Goal: Task Accomplishment & Management: Manage account settings

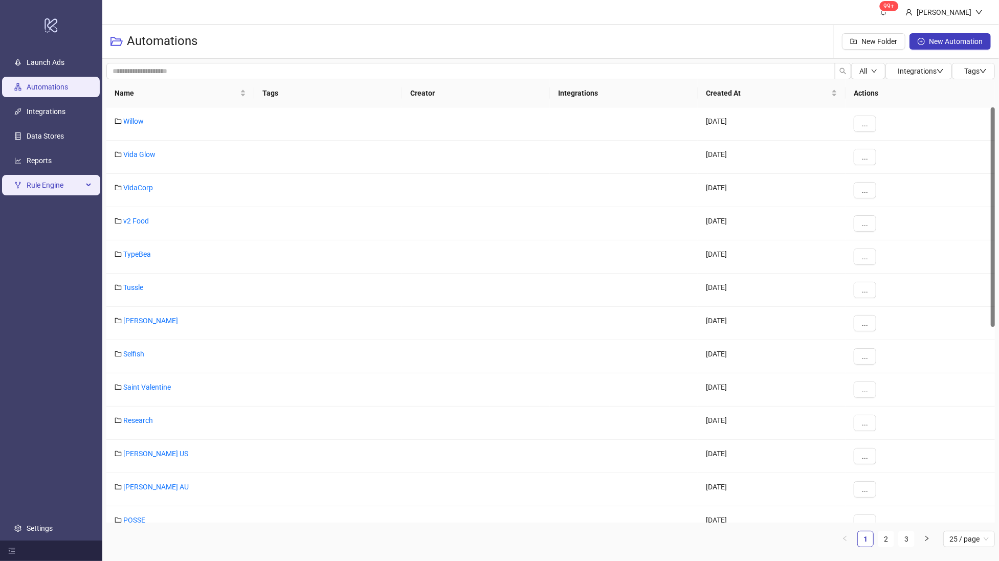
click at [68, 182] on span "Rule Engine" at bounding box center [55, 185] width 56 height 20
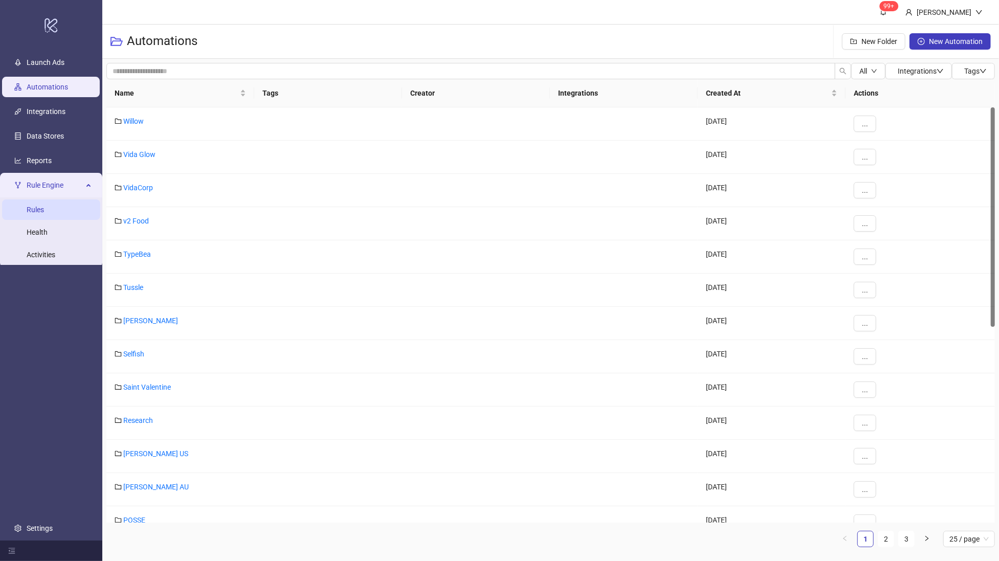
click at [44, 209] on link "Rules" at bounding box center [35, 210] width 17 height 8
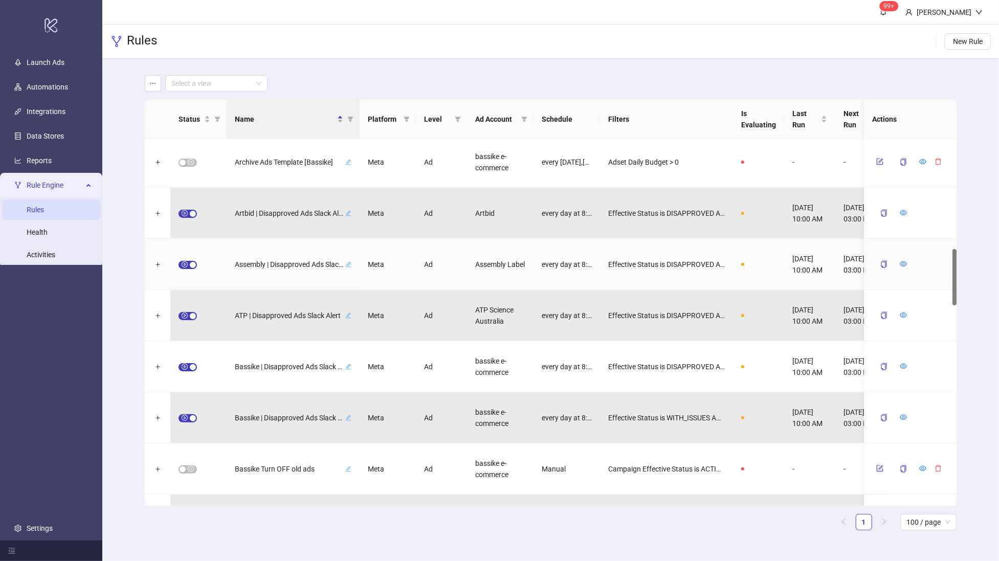
scroll to position [715, 0]
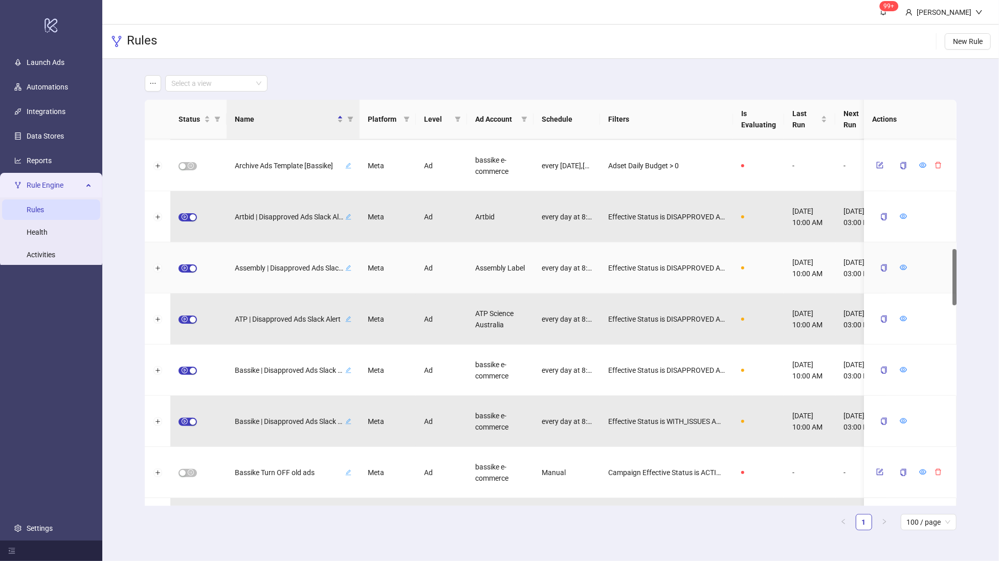
drag, startPoint x: 955, startPoint y: 173, endPoint x: 946, endPoint y: 283, distance: 110.4
click at [946, 283] on div "Aquila | Disapproved Ads Slack Alert Meta Ad Aquila Marketing every day at 8:00…" at bounding box center [551, 322] width 812 height 367
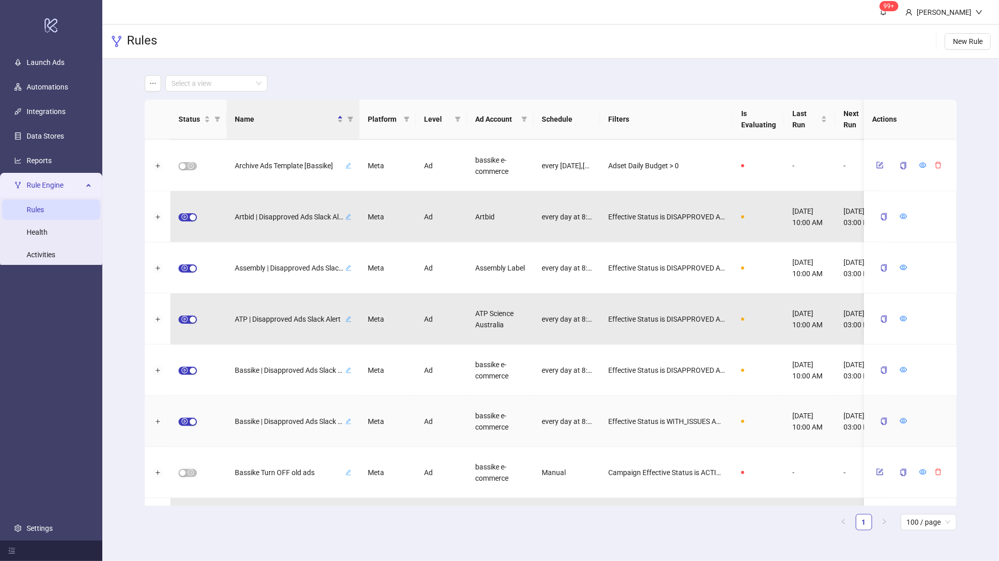
click at [312, 415] on div "Bassike | Disapproved Ads Slack Alert (With Issues)" at bounding box center [293, 421] width 117 height 13
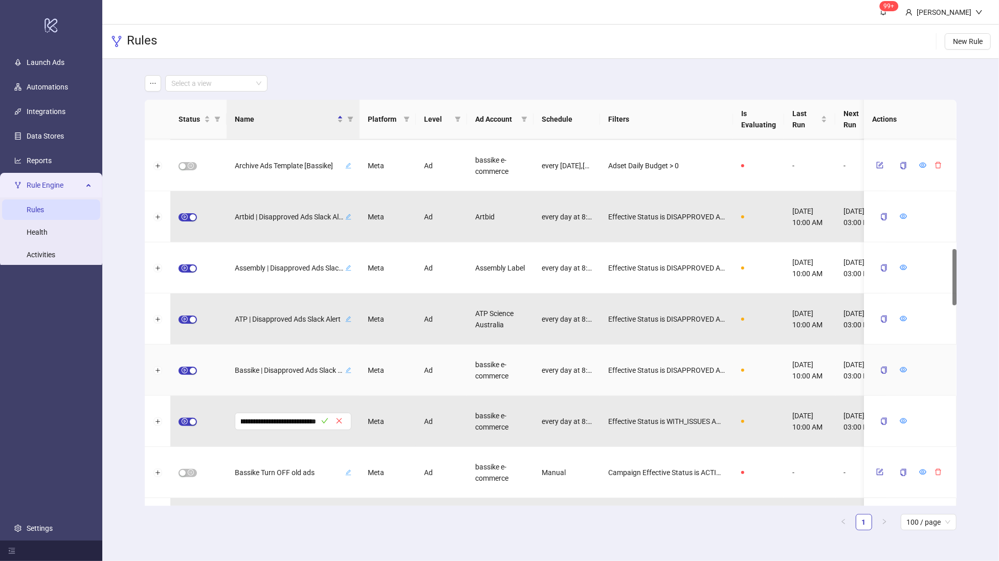
scroll to position [0, 0]
click at [283, 390] on div "Bassike | Disapproved Ads Slack Alert" at bounding box center [293, 370] width 133 height 51
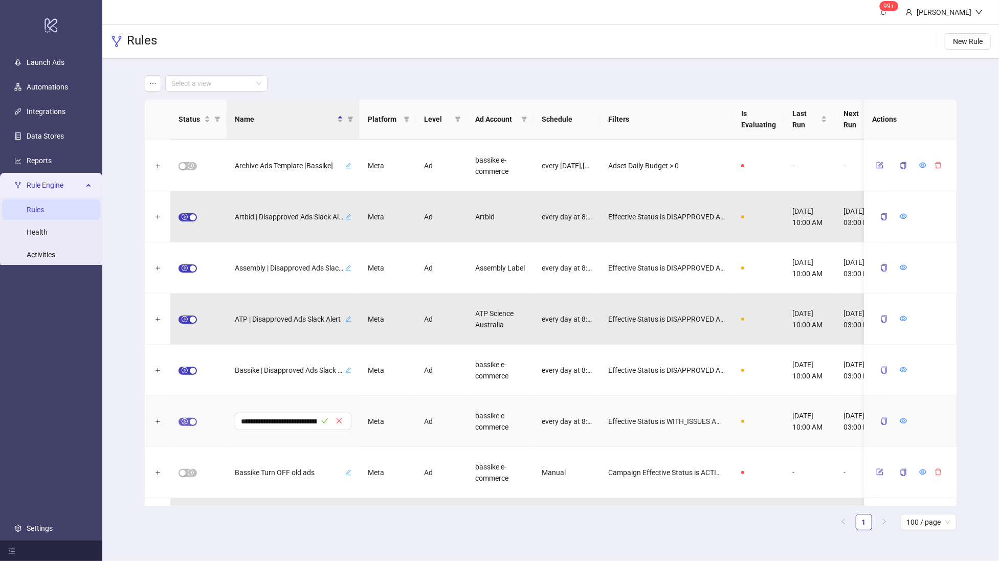
click at [186, 422] on span "button" at bounding box center [188, 422] width 18 height 8
click at [321, 420] on icon "check" at bounding box center [324, 421] width 7 height 7
click at [881, 421] on icon "form" at bounding box center [880, 421] width 7 height 7
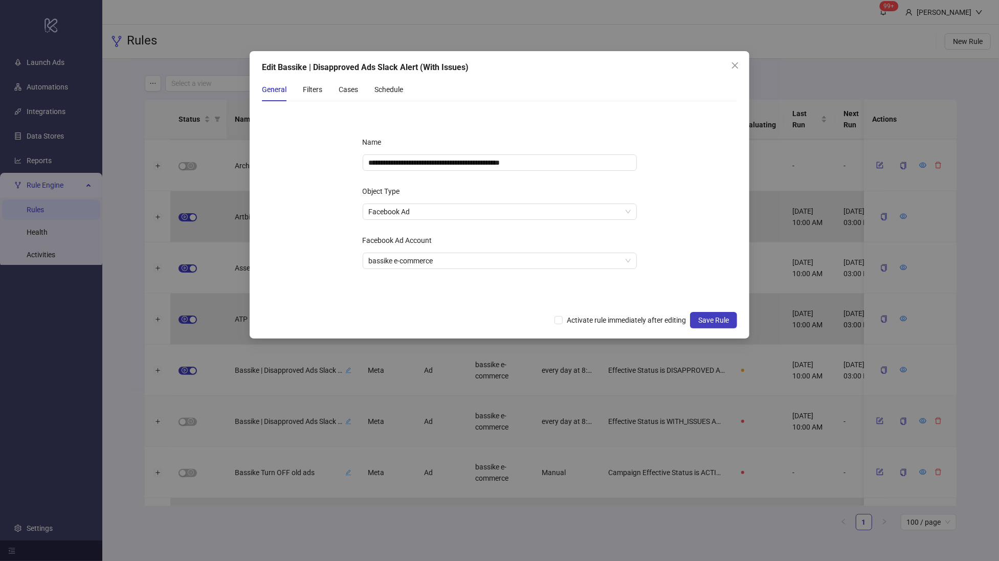
click at [334, 85] on div "General Filters Cases Schedule" at bounding box center [332, 90] width 141 height 24
click at [325, 85] on div "General Filters Cases Schedule" at bounding box center [332, 90] width 141 height 24
click at [321, 90] on div "Filters" at bounding box center [312, 89] width 19 height 11
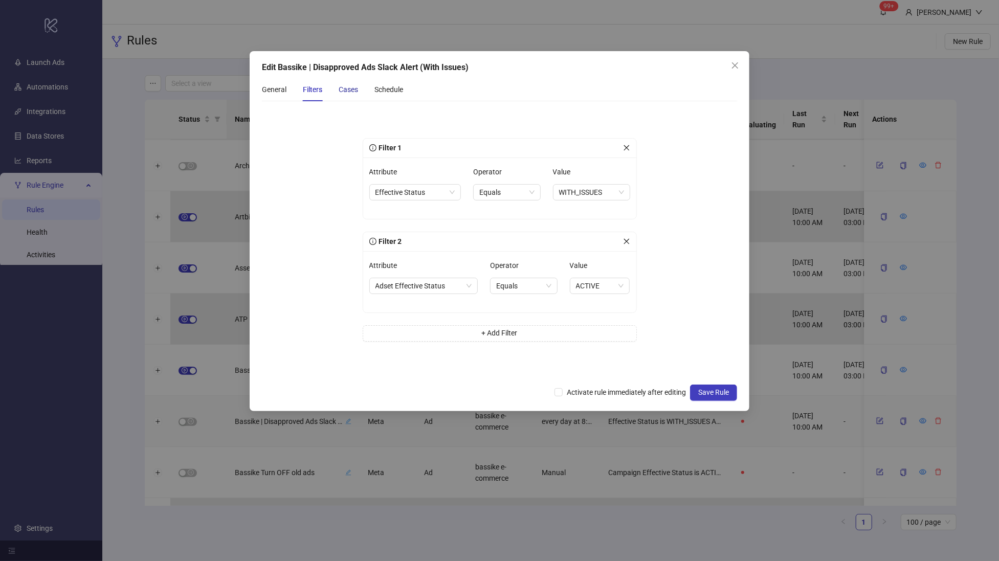
click at [341, 87] on div "Cases" at bounding box center [348, 89] width 19 height 11
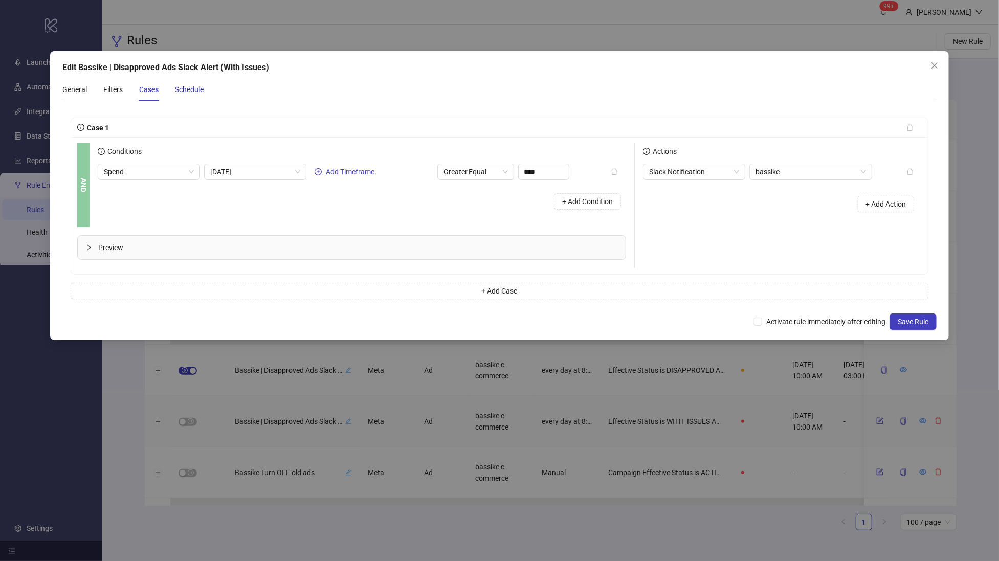
click at [199, 93] on div "Schedule" at bounding box center [189, 89] width 29 height 11
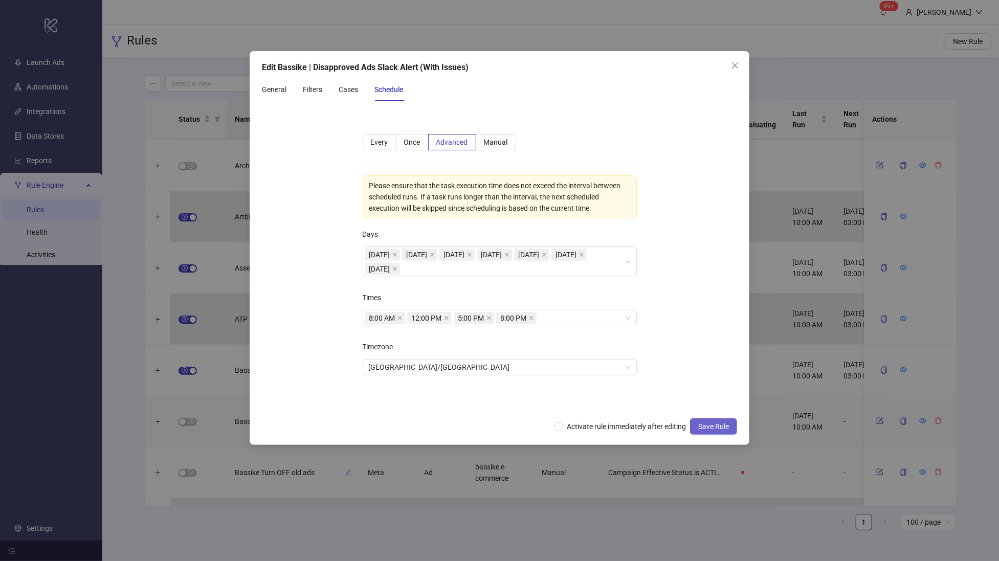
click at [701, 426] on span "Save Rule" at bounding box center [713, 427] width 31 height 8
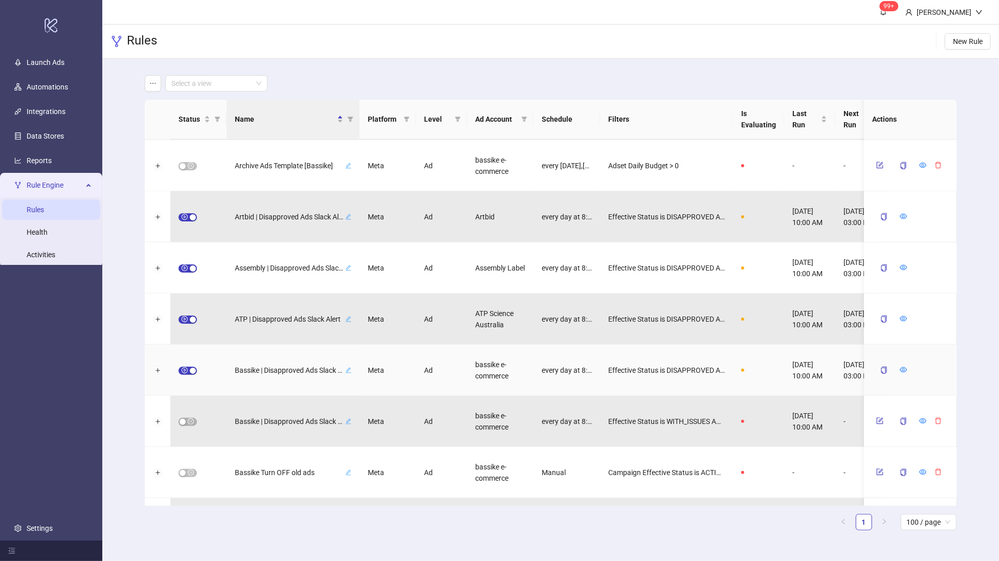
click at [349, 368] on icon "edit" at bounding box center [348, 370] width 6 height 6
click at [321, 367] on icon "check" at bounding box center [324, 369] width 7 height 7
click at [294, 371] on span "Bassike | Disapproved Ads Slack Alert" at bounding box center [289, 370] width 108 height 11
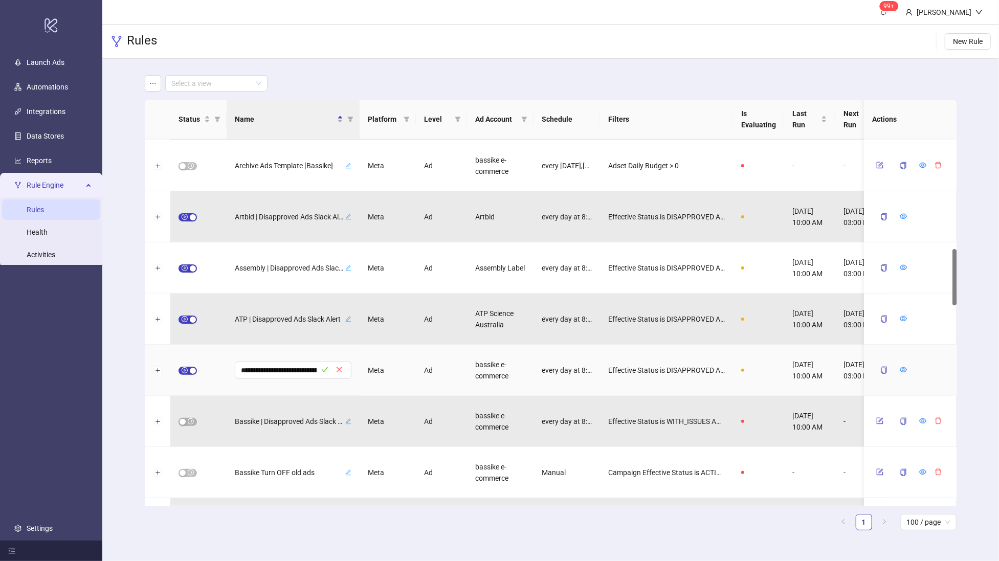
scroll to position [0, 44]
click at [323, 370] on icon "check" at bounding box center [324, 369] width 7 height 5
click at [183, 369] on span "button" at bounding box center [188, 371] width 18 height 8
click at [884, 369] on icon "form" at bounding box center [880, 369] width 7 height 7
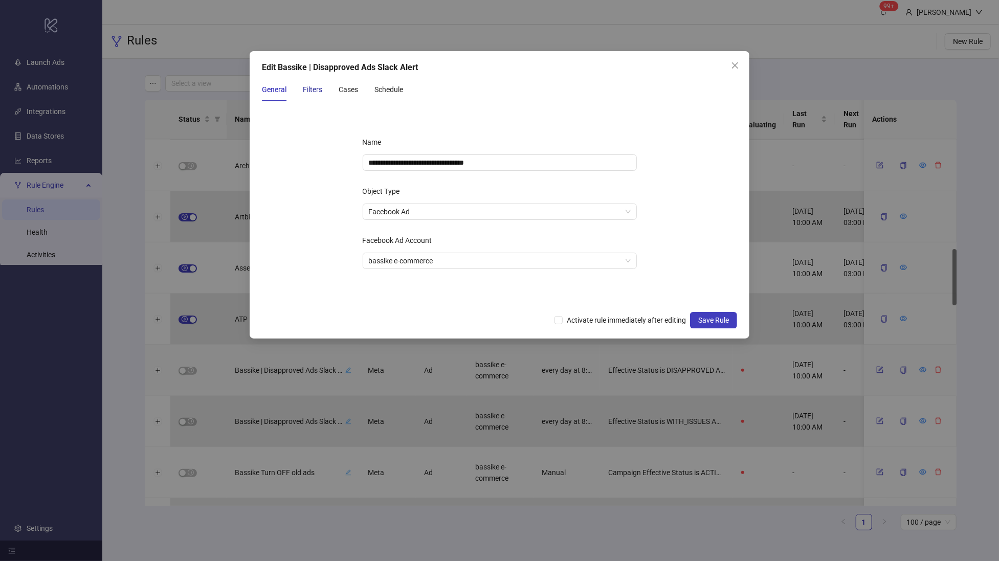
click at [303, 90] on div "Filters" at bounding box center [312, 89] width 19 height 11
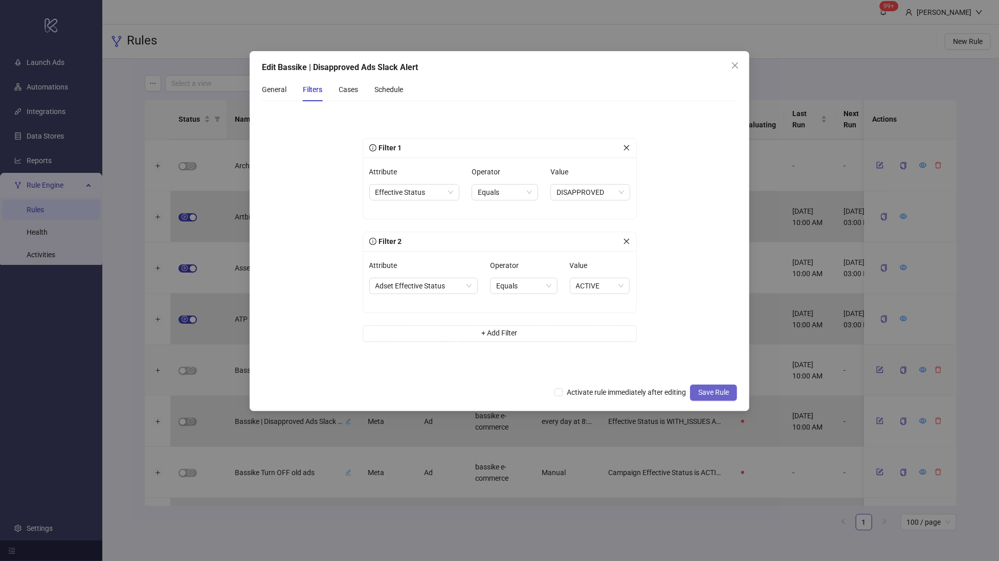
click at [711, 390] on span "Save Rule" at bounding box center [713, 392] width 31 height 8
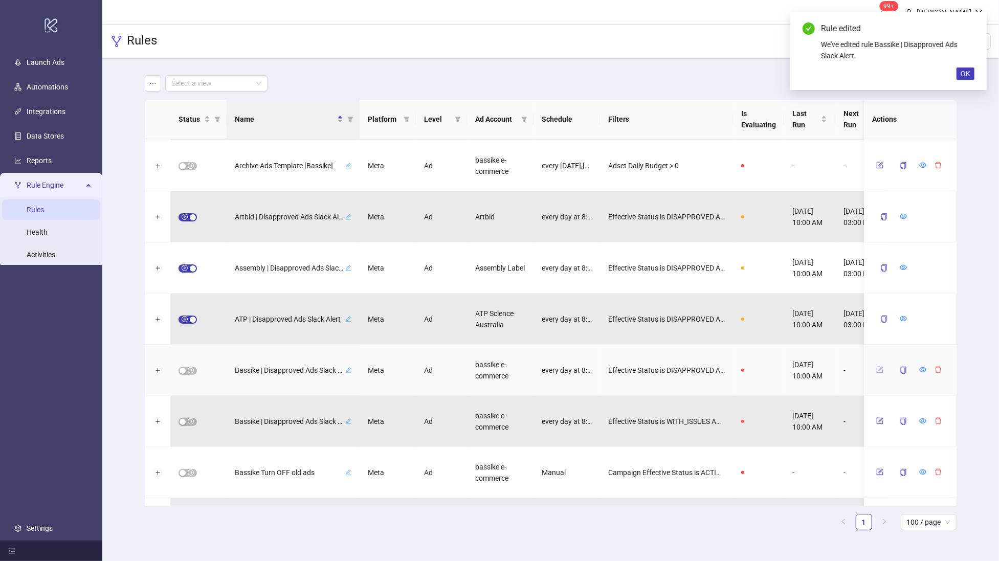
click at [882, 369] on icon "form" at bounding box center [880, 369] width 7 height 7
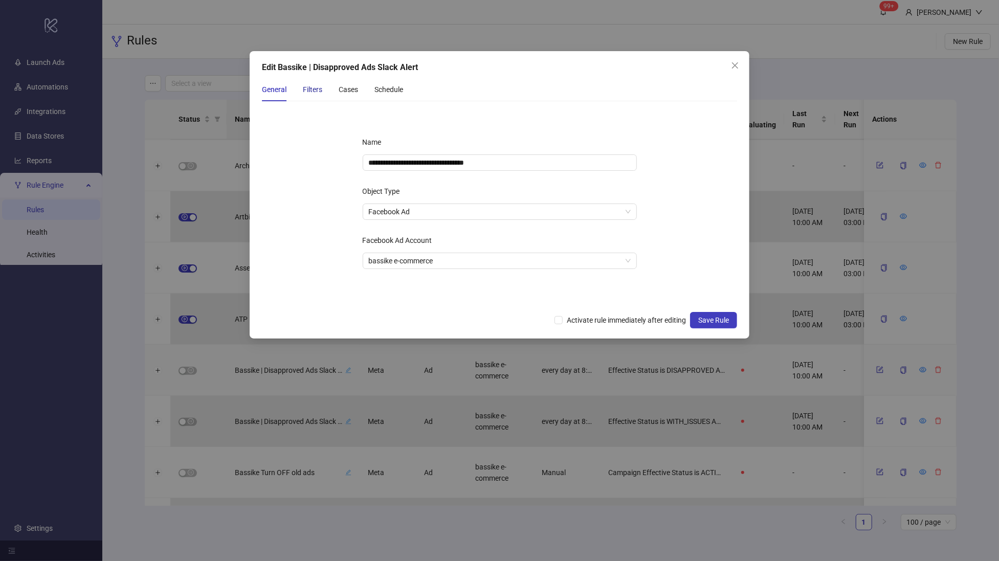
click at [307, 86] on div "Filters" at bounding box center [312, 89] width 19 height 11
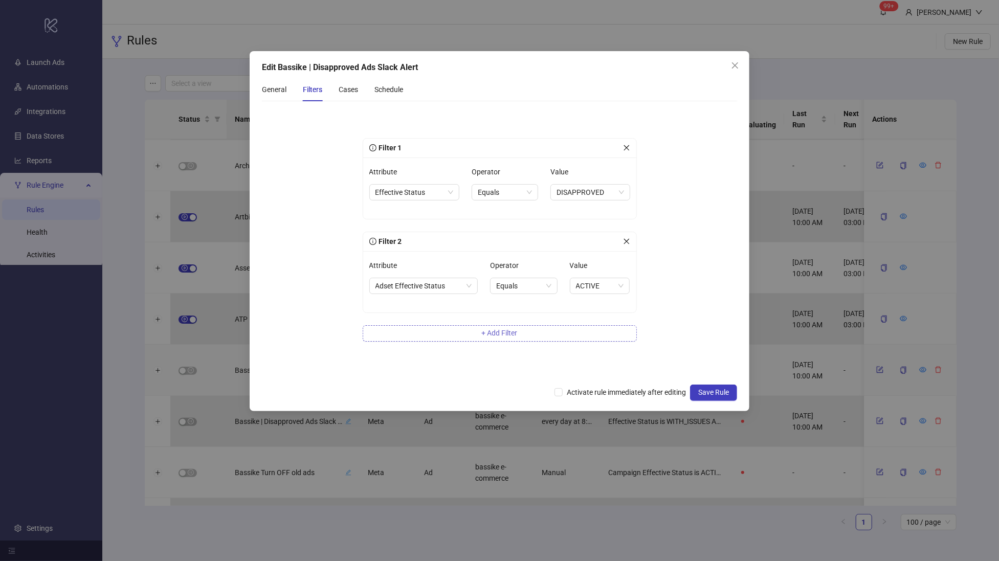
click at [516, 335] on span "+ Add Filter" at bounding box center [500, 333] width 36 height 8
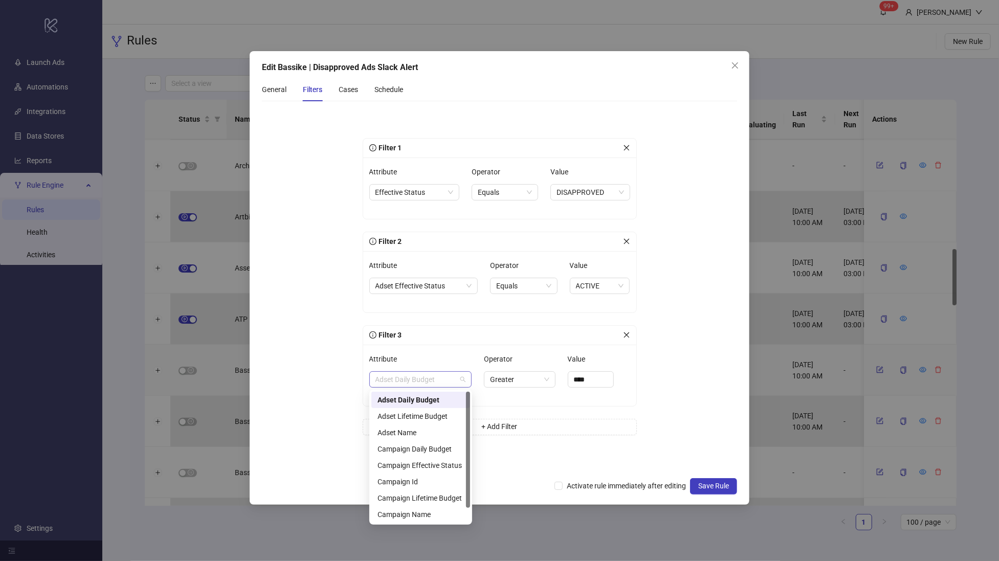
click at [450, 381] on span "Adset Daily Budget" at bounding box center [421, 379] width 91 height 15
drag, startPoint x: 467, startPoint y: 440, endPoint x: 482, endPoint y: 415, distance: 28.4
click at [482, 415] on body "logo/logo-mobile Launch Ads Automations Integrations Data Stores Reports Rule E…" at bounding box center [499, 280] width 999 height 561
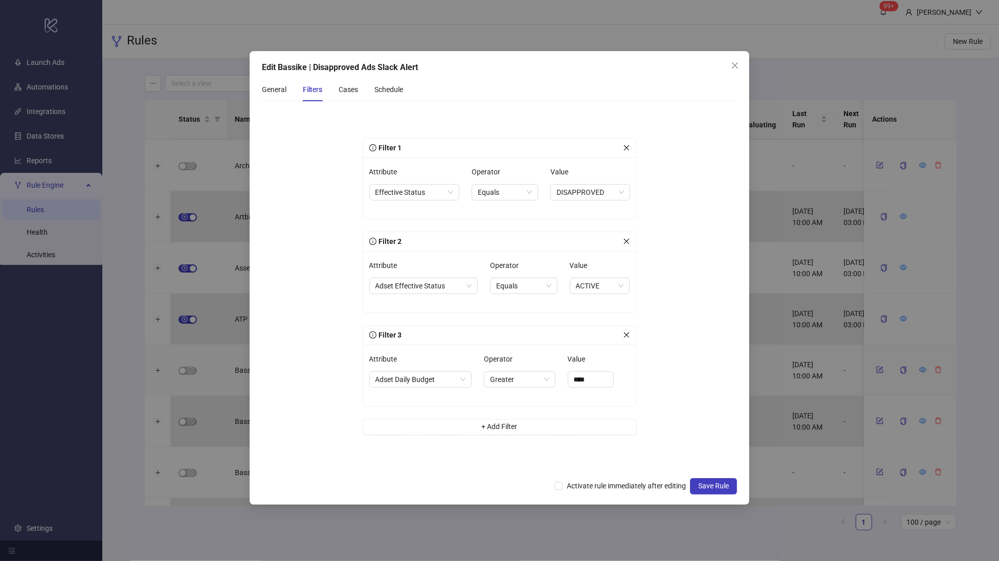
click at [621, 330] on div "Filter 3" at bounding box center [496, 335] width 254 height 11
click at [624, 333] on icon "close" at bounding box center [626, 335] width 7 height 7
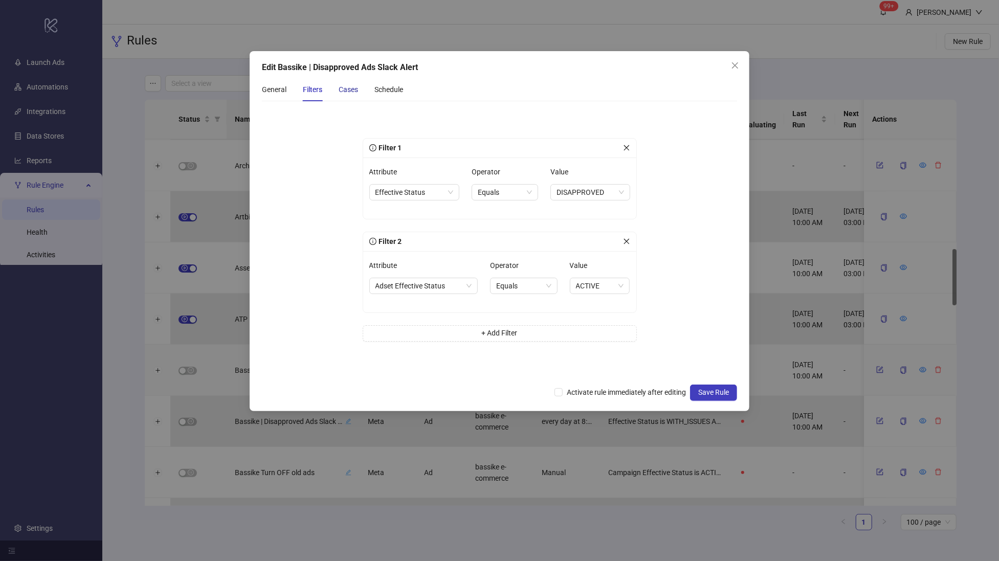
click at [351, 93] on div "Cases" at bounding box center [348, 89] width 19 height 11
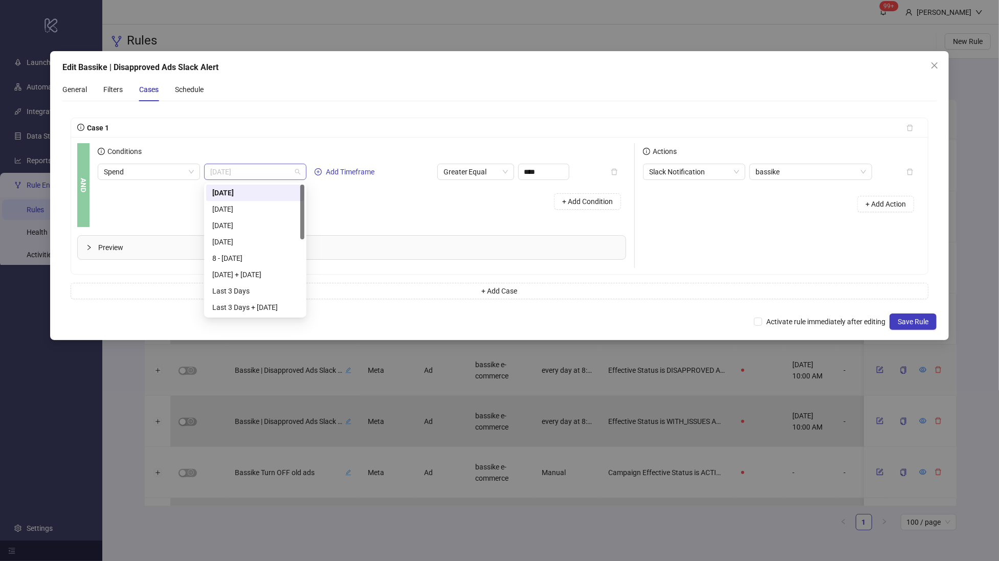
click at [272, 172] on span "[DATE]" at bounding box center [255, 171] width 90 height 15
drag, startPoint x: 301, startPoint y: 225, endPoint x: 299, endPoint y: 304, distance: 78.8
click at [299, 304] on div "Last 14 Days Last 14 Days + [DATE] Last 28 Days Last 28 Days + [DATE] Last 30 D…" at bounding box center [255, 250] width 98 height 131
click at [260, 241] on div "Last 30 Days" at bounding box center [255, 241] width 86 height 11
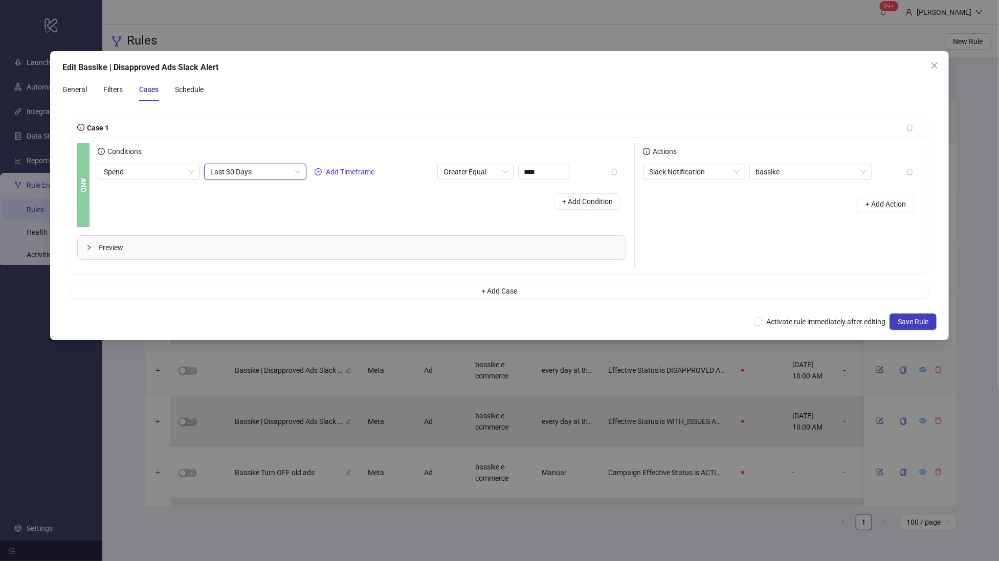
click at [375, 187] on div "Spend Last 30 Days Last 30 Days Add Timeframe Greater Equal **** + Add Condition" at bounding box center [362, 189] width 529 height 51
click at [243, 169] on span "Last 30 Days" at bounding box center [255, 171] width 90 height 15
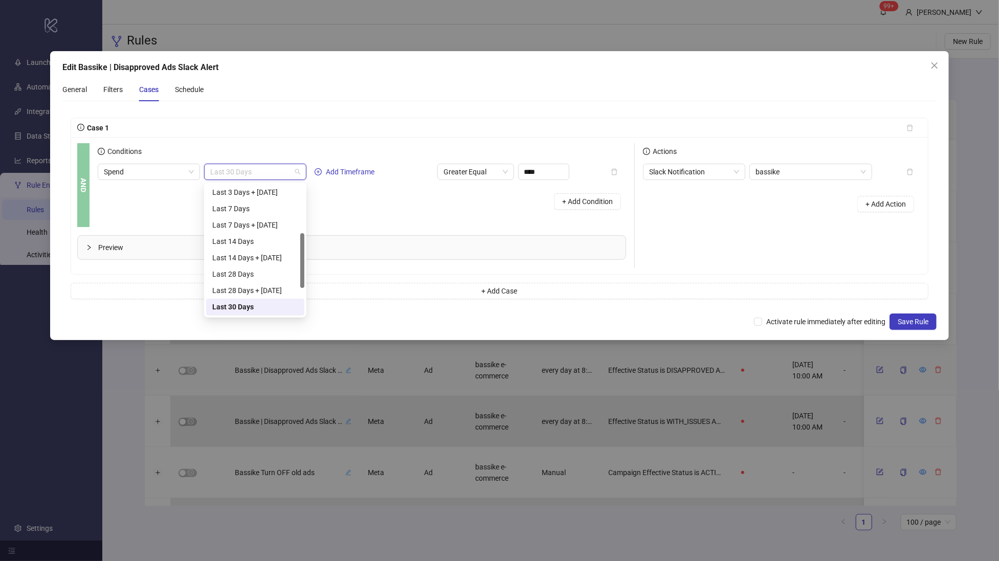
scroll to position [114, 0]
drag, startPoint x: 302, startPoint y: 287, endPoint x: 309, endPoint y: 259, distance: 28.8
click at [309, 259] on body "logo/logo-mobile Launch Ads Automations Integrations Data Stores Reports Rule E…" at bounding box center [499, 280] width 999 height 561
click at [275, 260] on div "Last 14 Days + [DATE]" at bounding box center [255, 259] width 86 height 11
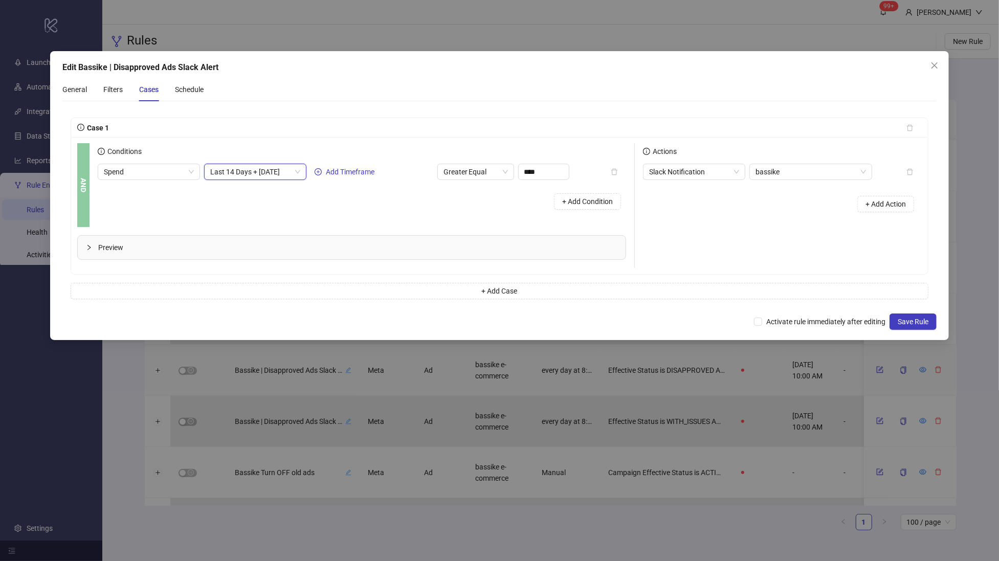
click at [418, 209] on div "+ Add Condition" at bounding box center [362, 201] width 529 height 27
click at [495, 173] on span "Greater Equal" at bounding box center [476, 171] width 64 height 15
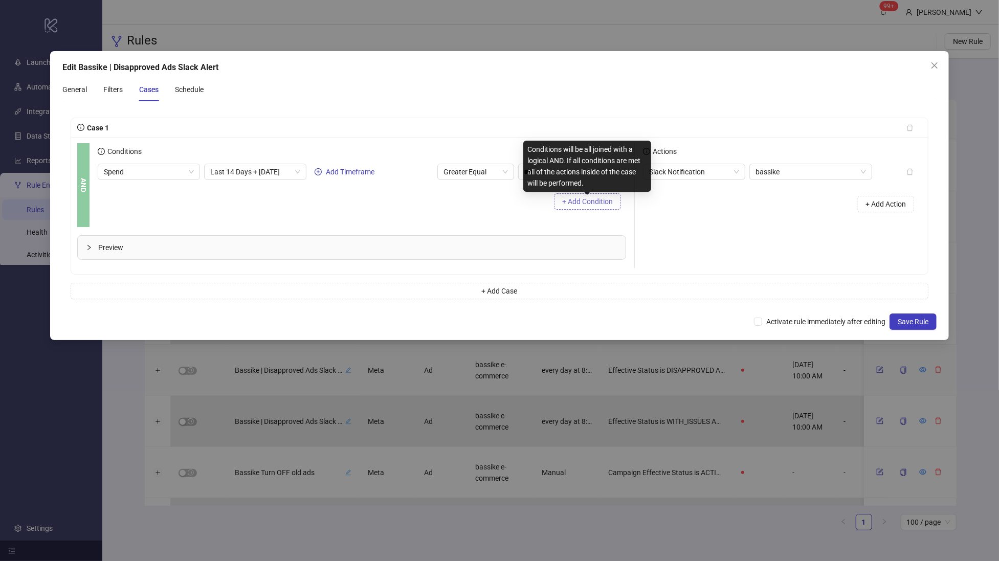
click at [596, 204] on span "+ Add Condition" at bounding box center [587, 202] width 51 height 8
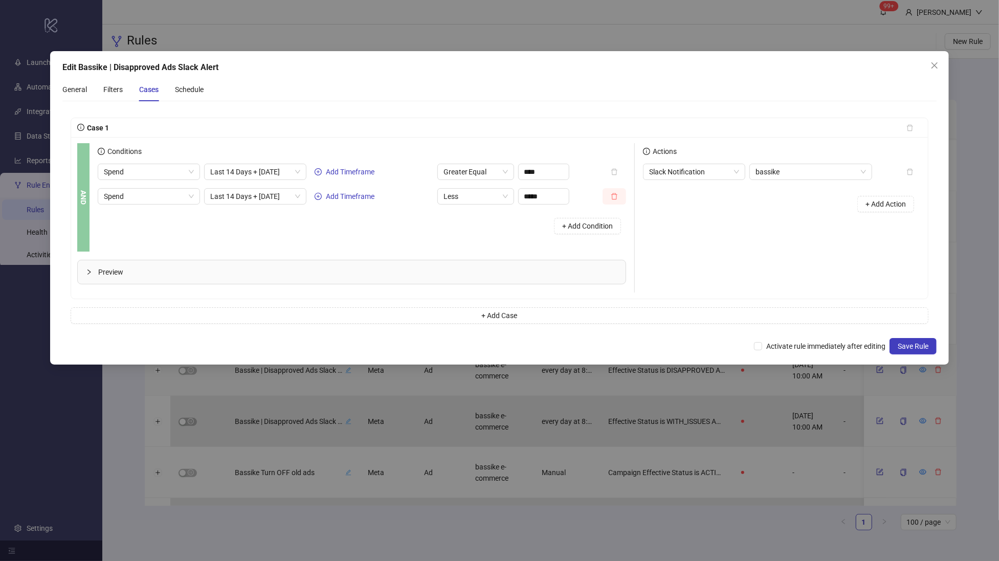
click at [616, 200] on icon "delete" at bounding box center [614, 196] width 6 height 7
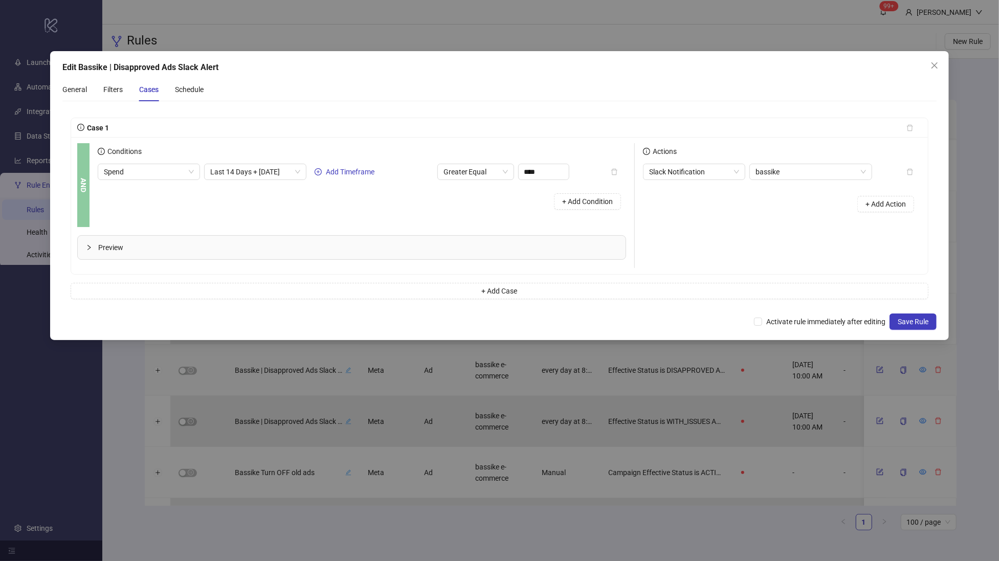
click at [616, 200] on button "+ Add Condition" at bounding box center [587, 201] width 67 height 16
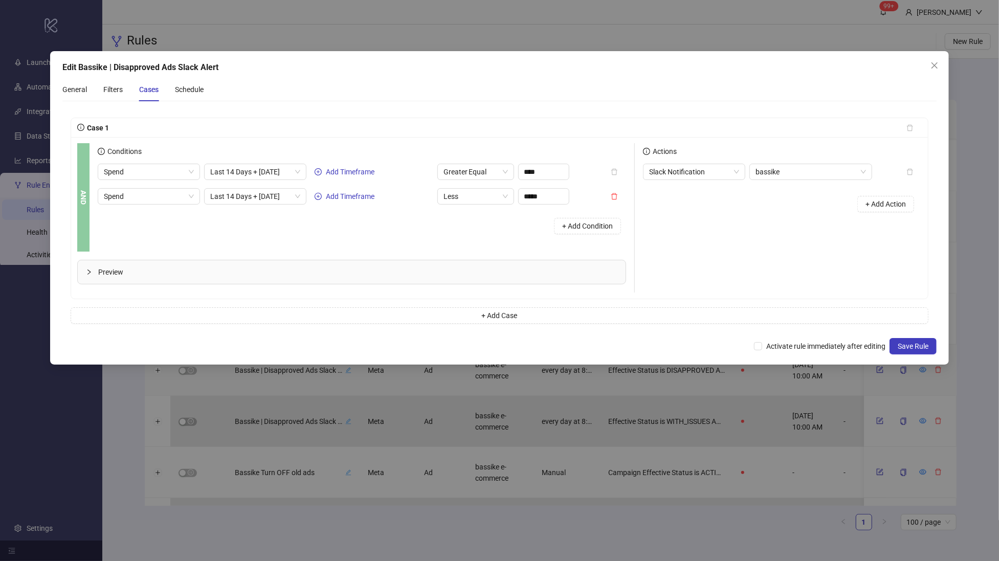
click at [96, 189] on div "AND Conditions Spend Last 14 Days + [DATE] Add Timeframe Greater Equal **** Spe…" at bounding box center [356, 197] width 558 height 108
click at [114, 194] on span "Spend" at bounding box center [149, 196] width 90 height 15
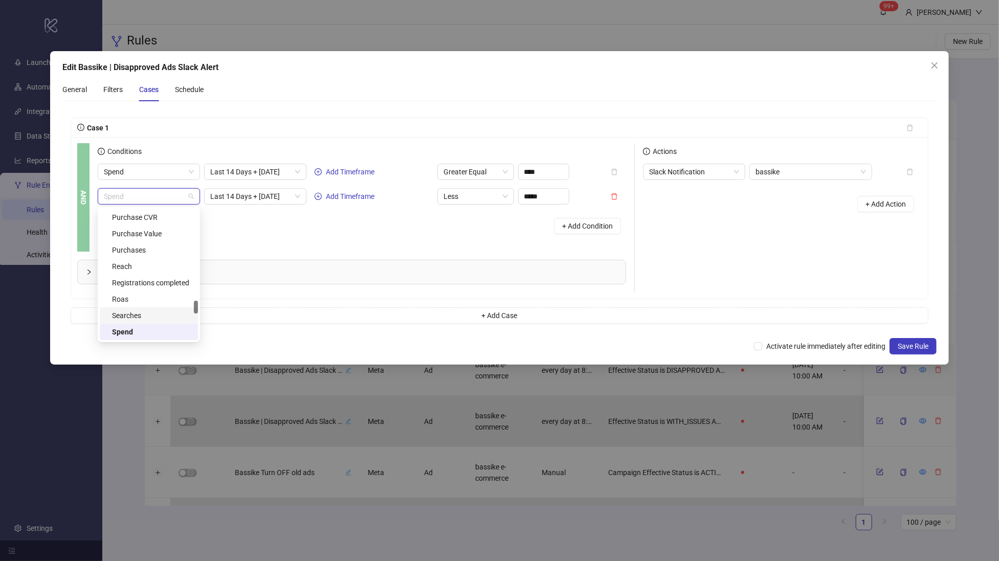
drag, startPoint x: 193, startPoint y: 304, endPoint x: 190, endPoint y: 317, distance: 13.0
click at [190, 317] on div "Products Customized Purchase CVR Purchase Value Purchases Reach Registrations c…" at bounding box center [149, 283] width 98 height 180
drag, startPoint x: 194, startPoint y: 307, endPoint x: 229, endPoint y: 237, distance: 78.3
click at [229, 237] on body "logo/logo-mobile Launch Ads Automations Integrations Data Stores Reports Rule E…" at bounding box center [499, 280] width 999 height 561
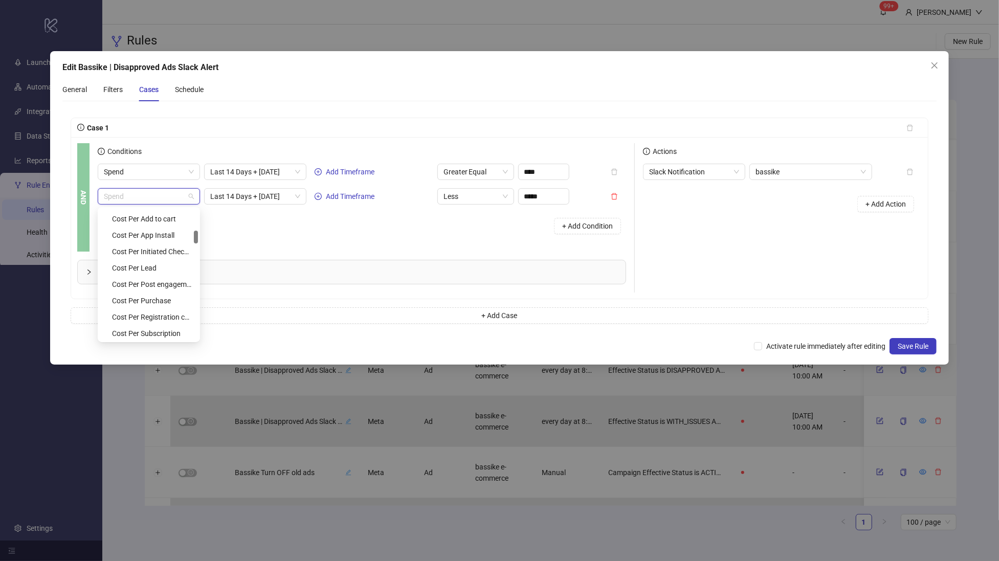
click at [312, 242] on div "Conditions Spend Last 14 Days + [DATE] Add Timeframe Greater Equal **** Spend L…" at bounding box center [366, 197] width 537 height 108
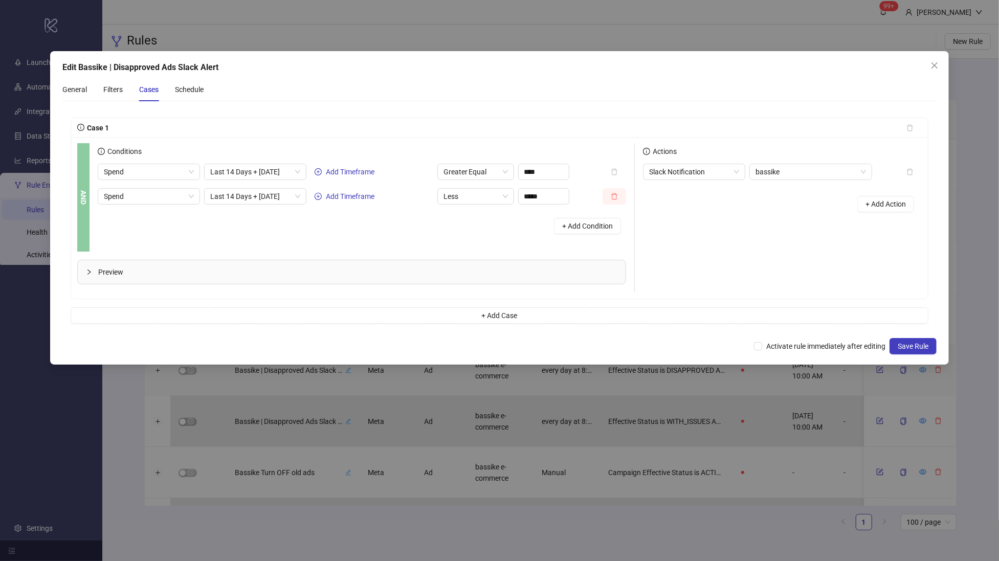
click at [611, 196] on icon "delete" at bounding box center [614, 196] width 7 height 7
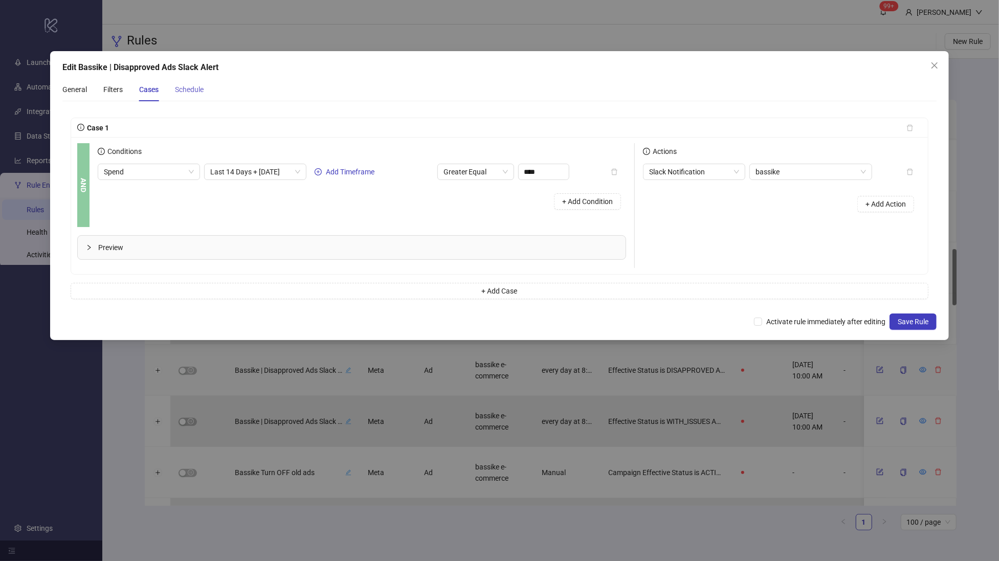
click at [203, 82] on div "Schedule" at bounding box center [189, 90] width 29 height 24
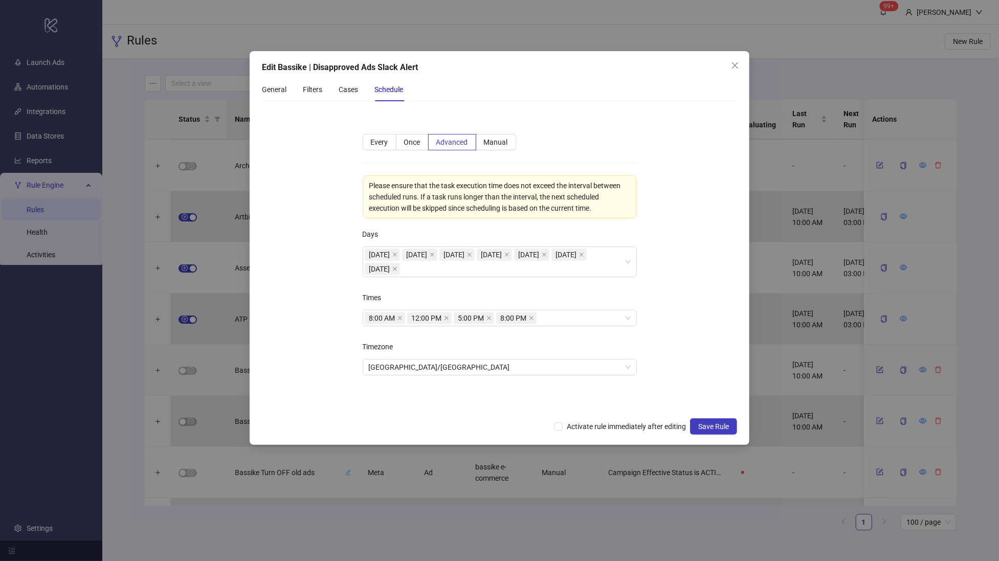
click at [332, 92] on div "General Filters Cases Schedule" at bounding box center [332, 90] width 141 height 24
click at [319, 93] on div "Filters" at bounding box center [312, 89] width 19 height 11
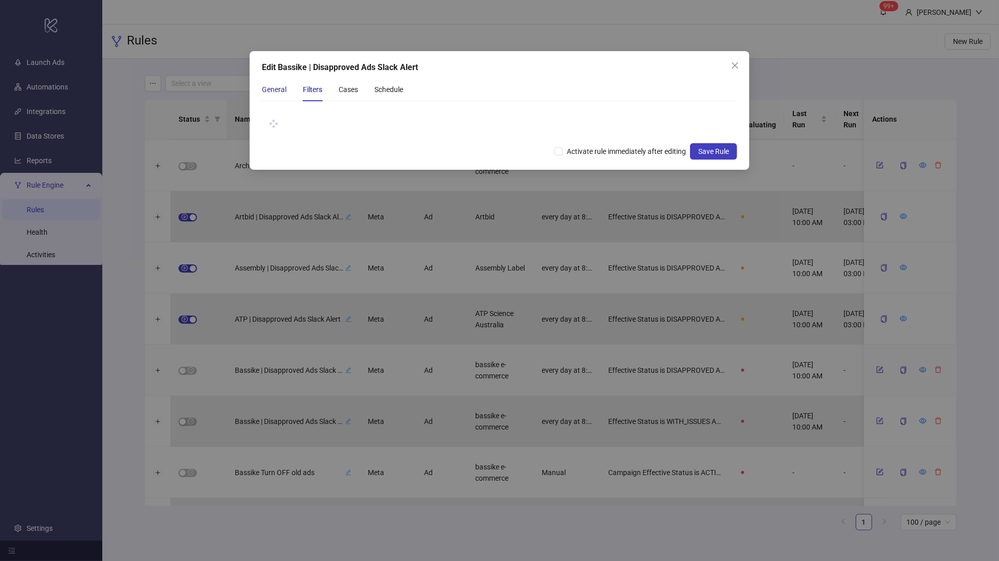
click at [271, 89] on div "General" at bounding box center [274, 89] width 25 height 11
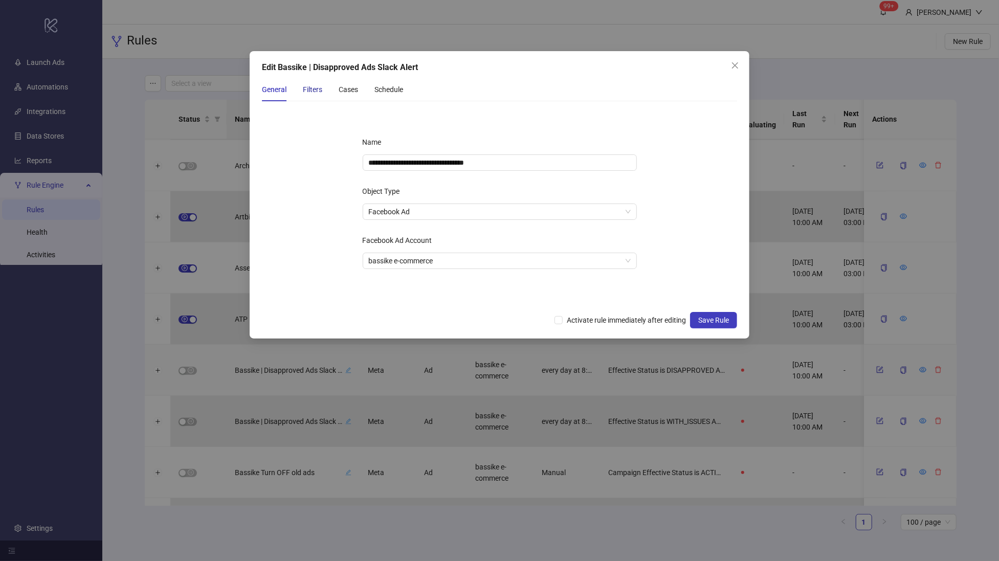
click at [315, 87] on div "Filters" at bounding box center [312, 89] width 19 height 11
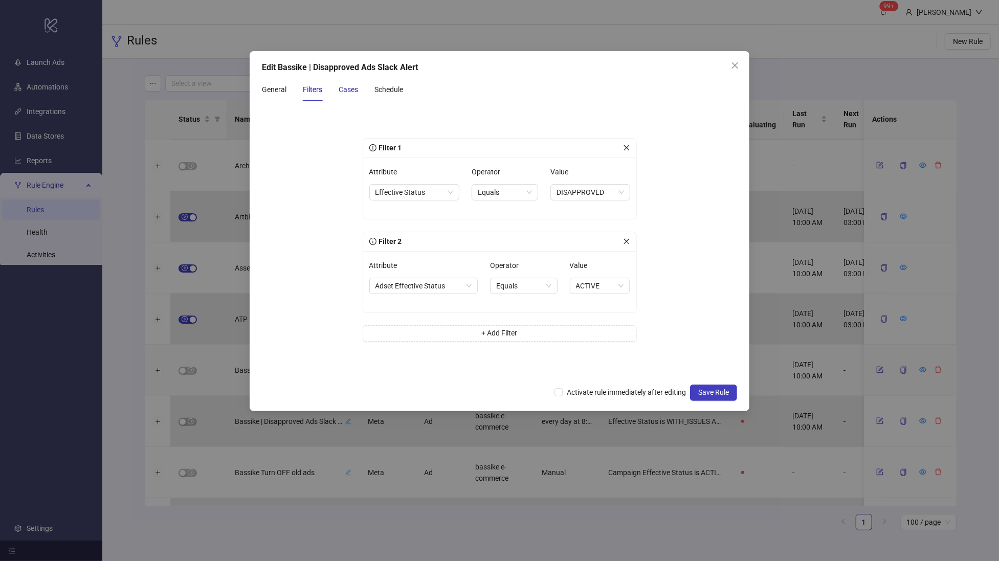
click at [345, 88] on div "Cases" at bounding box center [348, 89] width 19 height 11
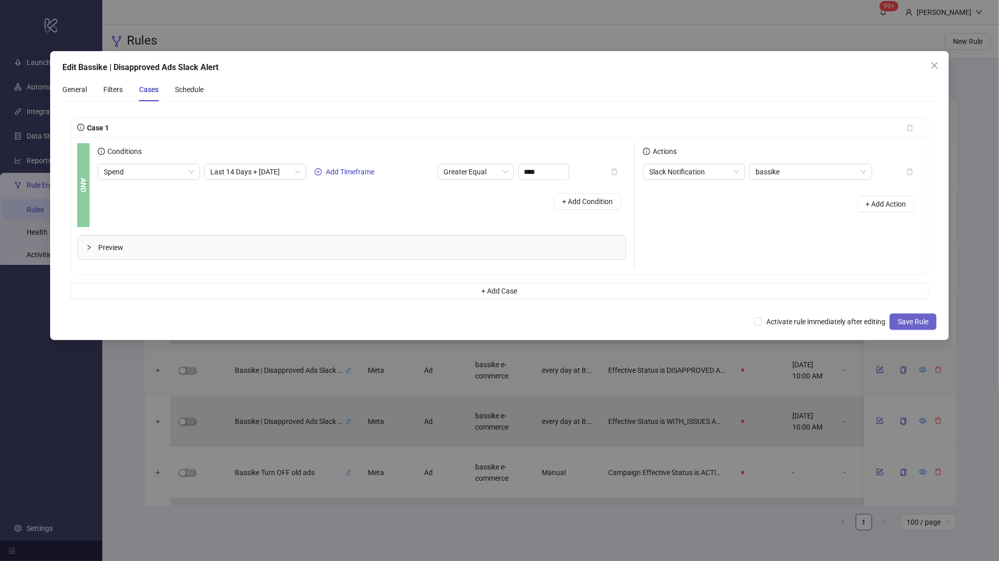
click at [926, 321] on span "Save Rule" at bounding box center [913, 322] width 31 height 8
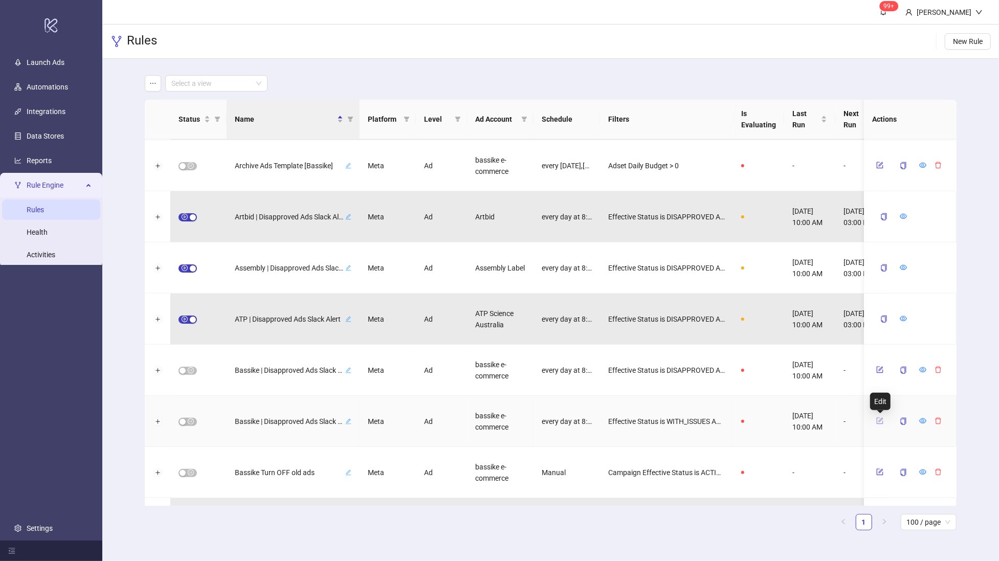
click at [880, 419] on icon "form" at bounding box center [880, 421] width 7 height 7
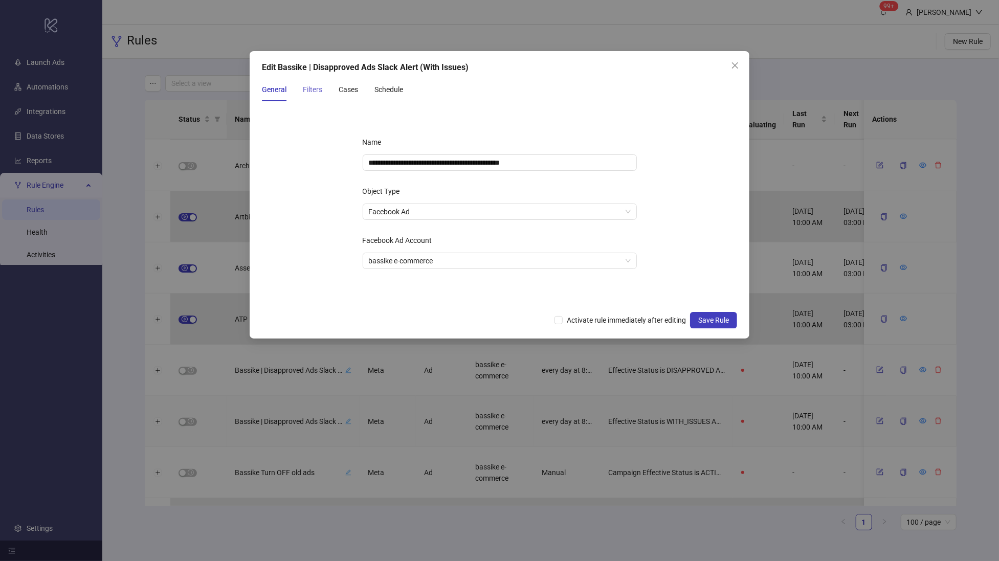
click at [307, 82] on div "Filters" at bounding box center [312, 90] width 19 height 24
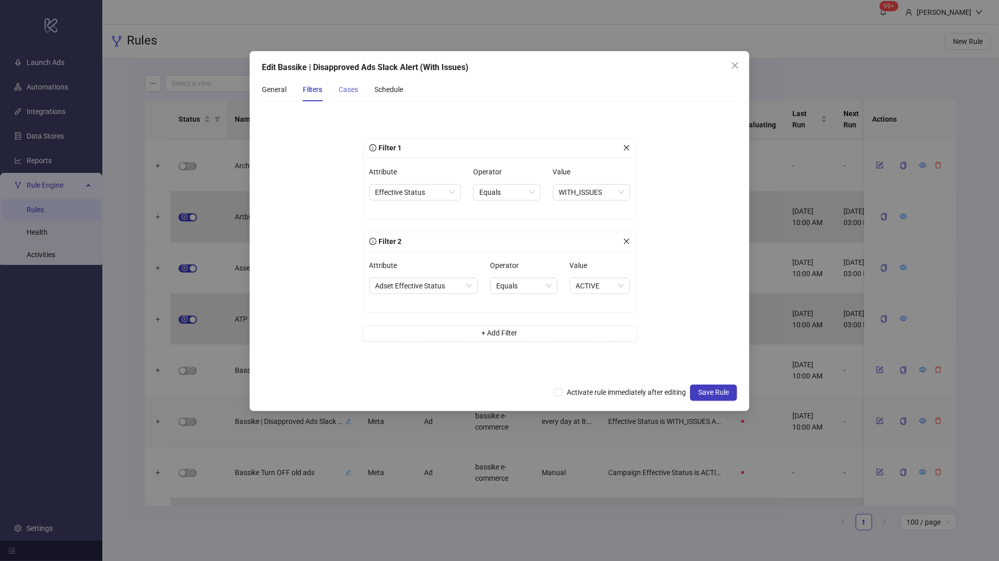
click at [348, 95] on div "Cases" at bounding box center [348, 90] width 19 height 24
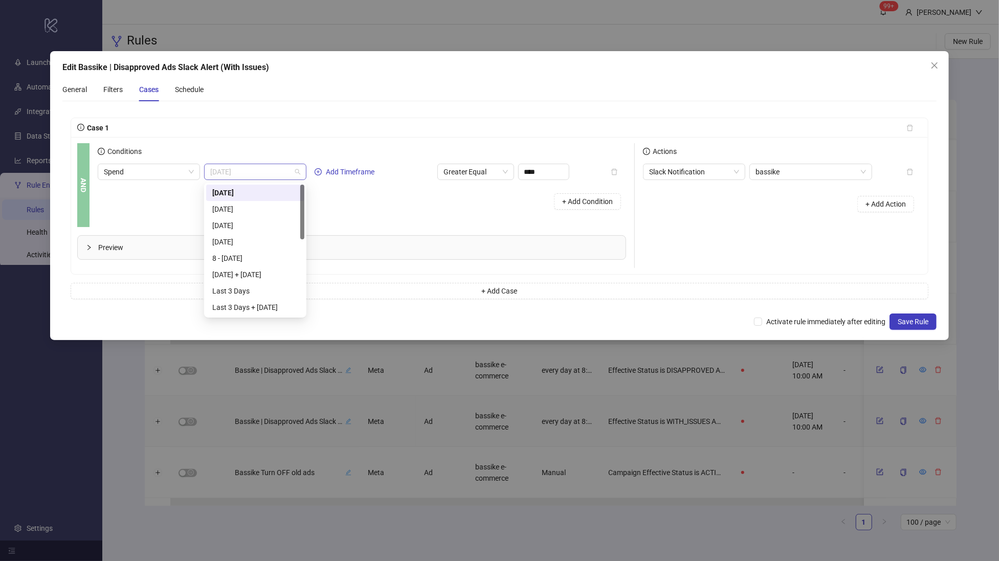
click at [253, 164] on div "[DATE]" at bounding box center [255, 172] width 102 height 16
drag, startPoint x: 303, startPoint y: 222, endPoint x: 300, endPoint y: 259, distance: 37.0
click at [300, 259] on div at bounding box center [302, 250] width 4 height 55
click at [254, 268] on div "Last 14 Days" at bounding box center [255, 267] width 86 height 11
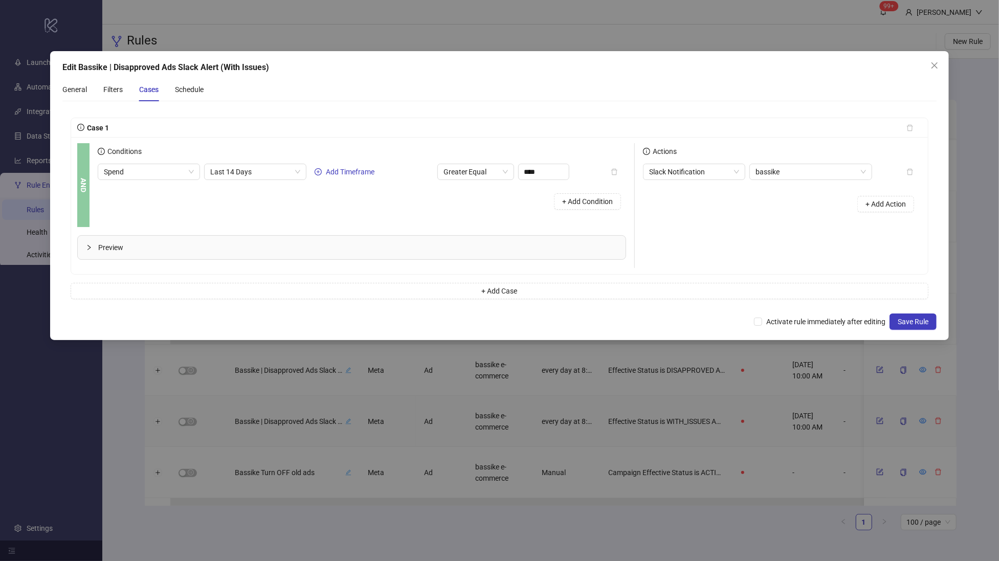
click at [377, 192] on div "+ Add Condition" at bounding box center [362, 201] width 529 height 27
click at [264, 164] on span "Last 14 Days" at bounding box center [255, 171] width 90 height 15
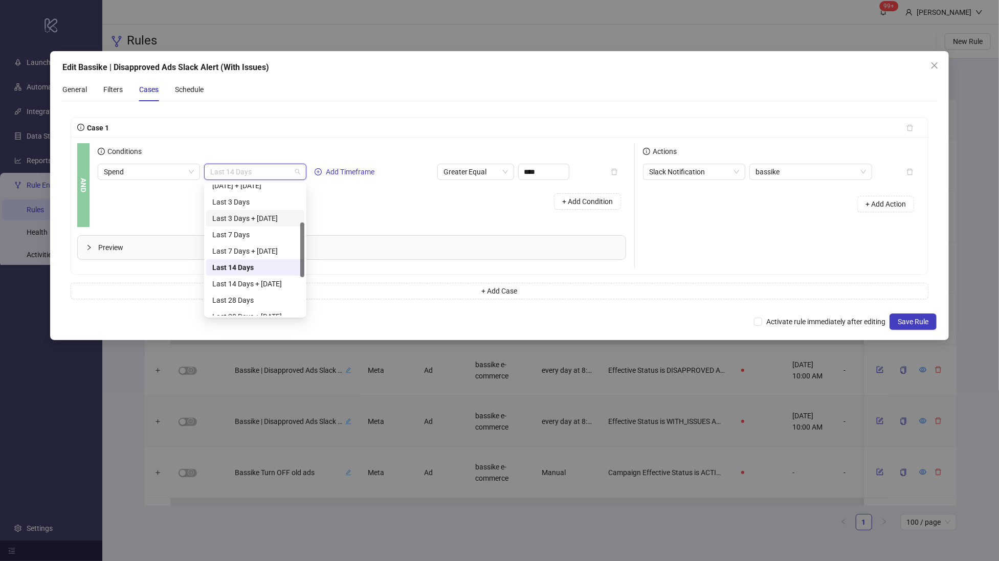
click at [286, 213] on div "Last 3 Days + [DATE]" at bounding box center [255, 218] width 86 height 11
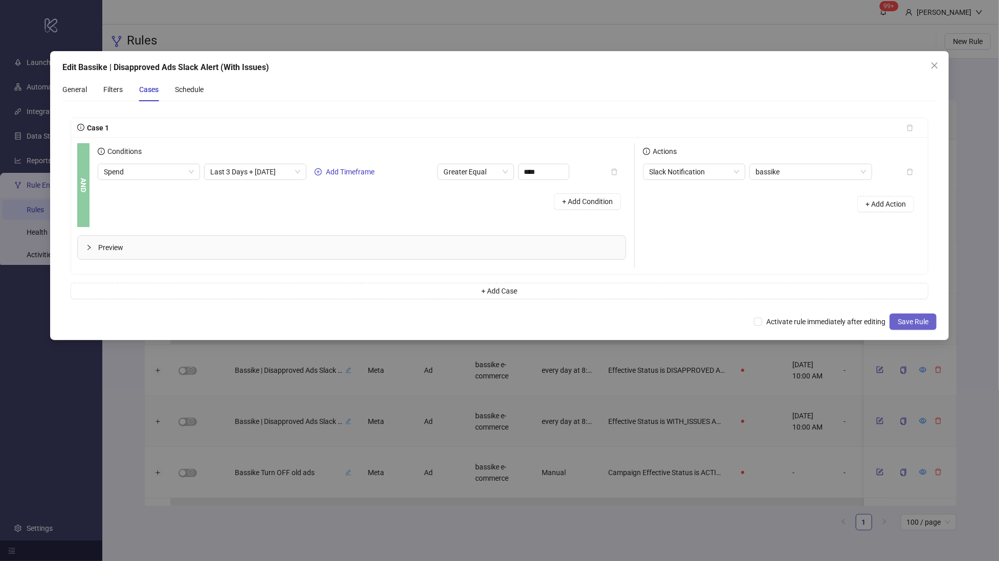
click at [918, 322] on span "Save Rule" at bounding box center [913, 322] width 31 height 8
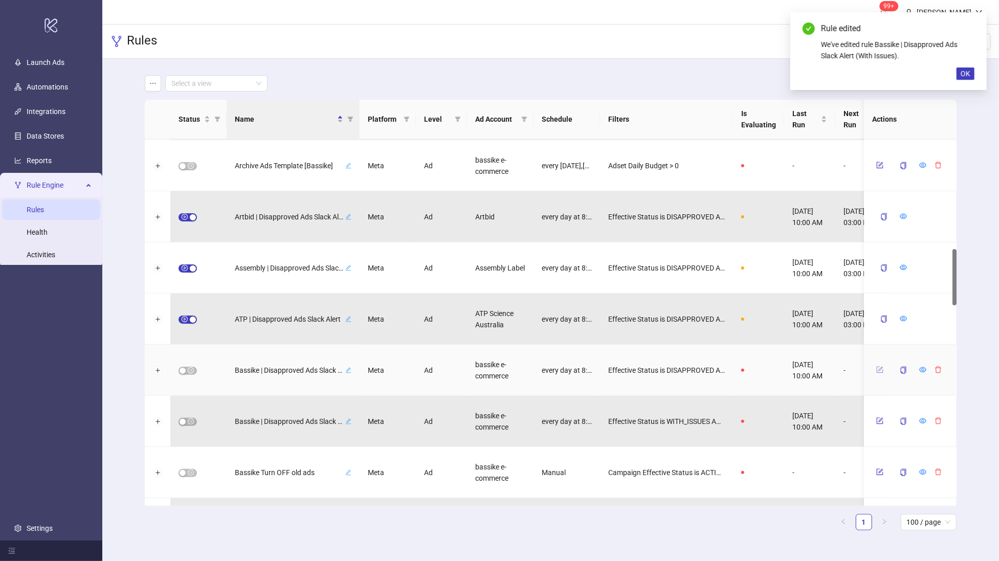
click at [884, 374] on button "button" at bounding box center [880, 370] width 15 height 12
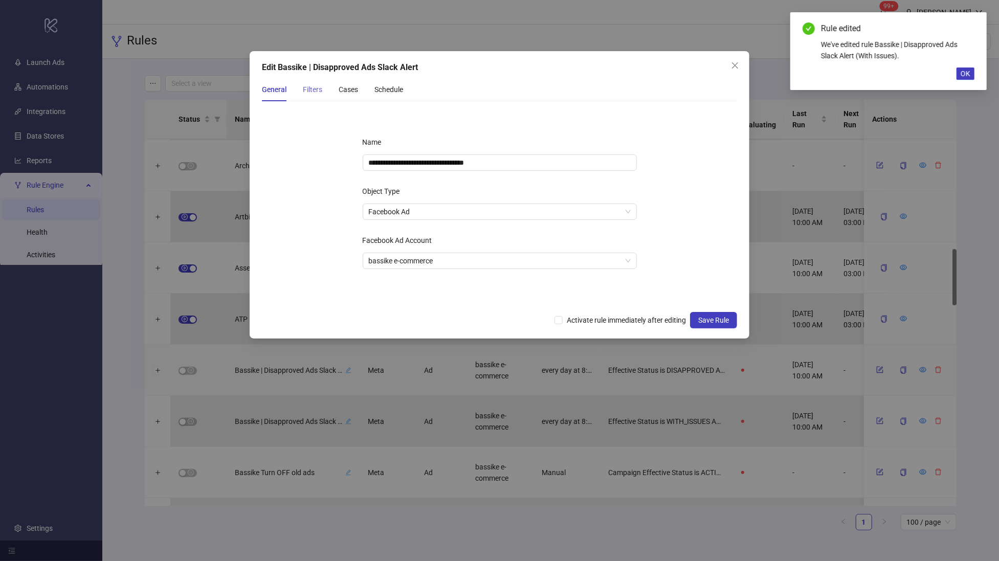
click at [319, 99] on div "Filters" at bounding box center [312, 90] width 19 height 24
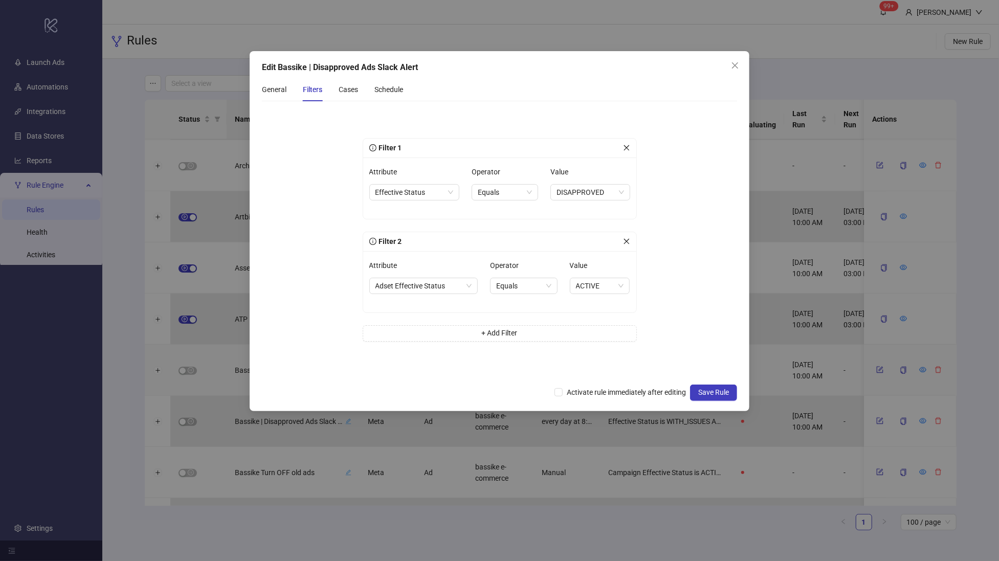
click at [361, 88] on div "General Filters Cases Schedule" at bounding box center [332, 90] width 141 height 24
click at [358, 89] on div "Cases" at bounding box center [348, 89] width 19 height 11
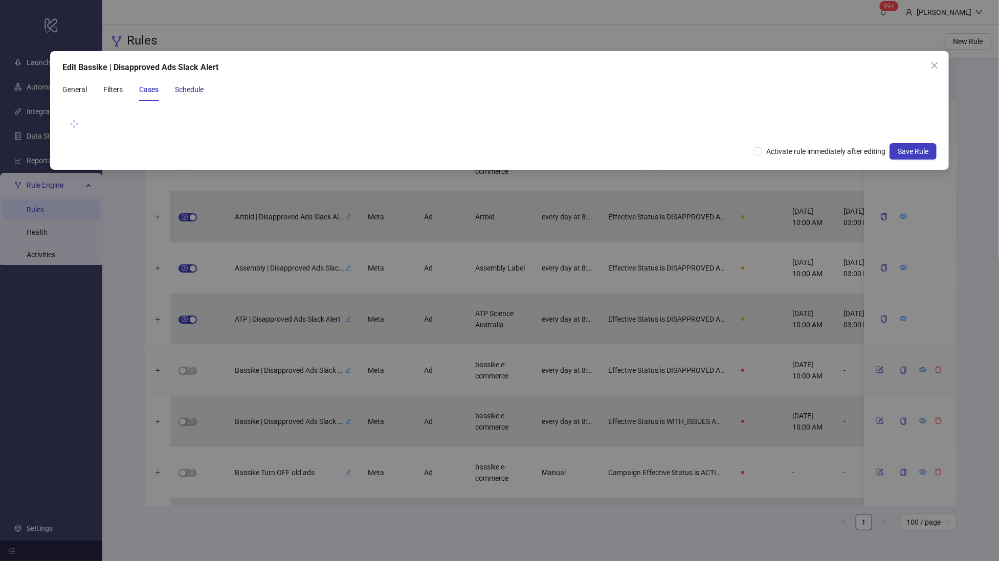
click at [187, 94] on div "Schedule" at bounding box center [189, 89] width 29 height 11
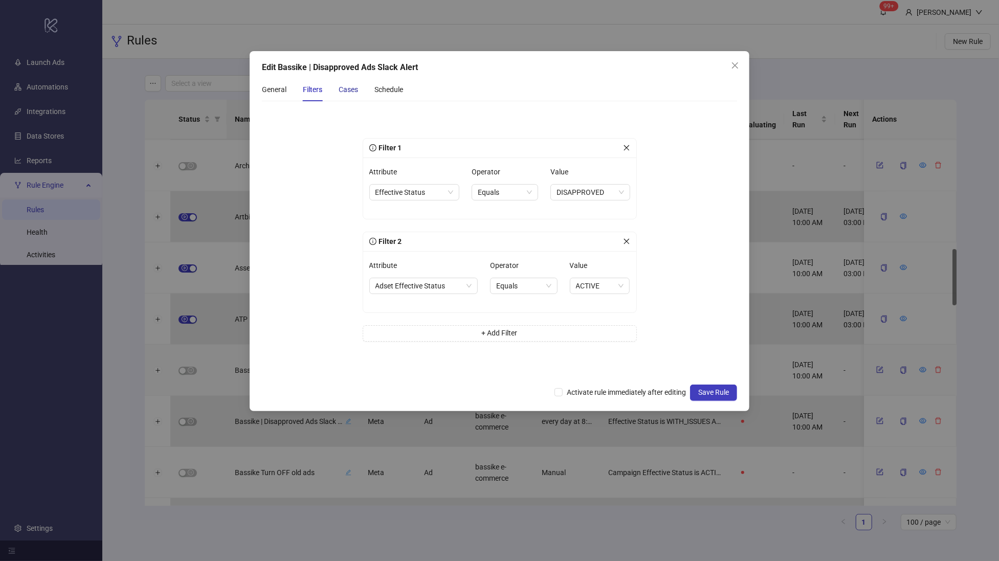
click at [343, 89] on div "Cases" at bounding box center [348, 89] width 19 height 11
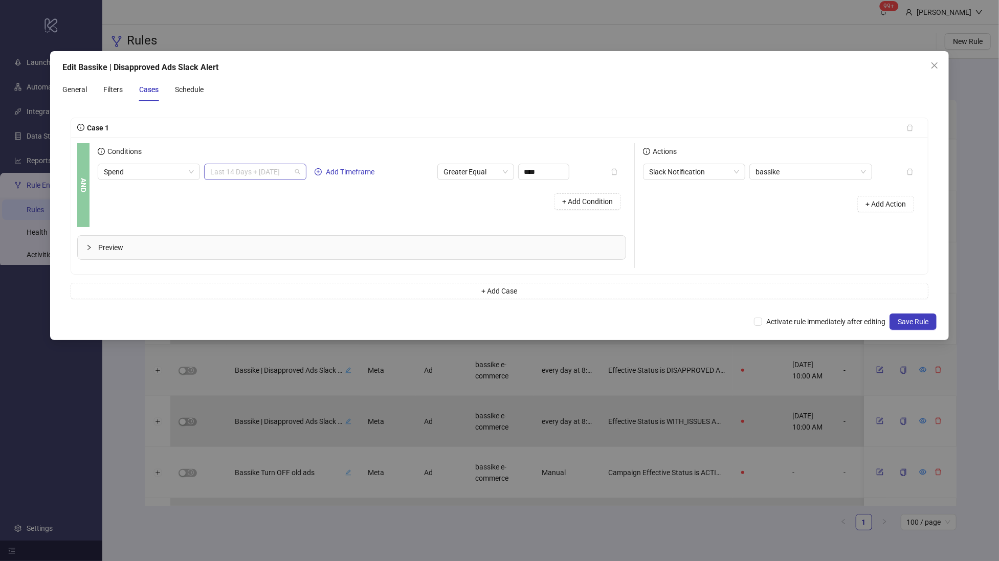
click at [297, 165] on span "Last 14 Days + [DATE]" at bounding box center [255, 171] width 90 height 15
drag, startPoint x: 312, startPoint y: 202, endPoint x: 316, endPoint y: 179, distance: 23.4
click at [316, 179] on body "logo/logo-mobile Launch Ads Automations Integrations Data Stores Reports Rule E…" at bounding box center [499, 280] width 999 height 561
click at [262, 237] on div "[DATE]" at bounding box center [255, 241] width 86 height 11
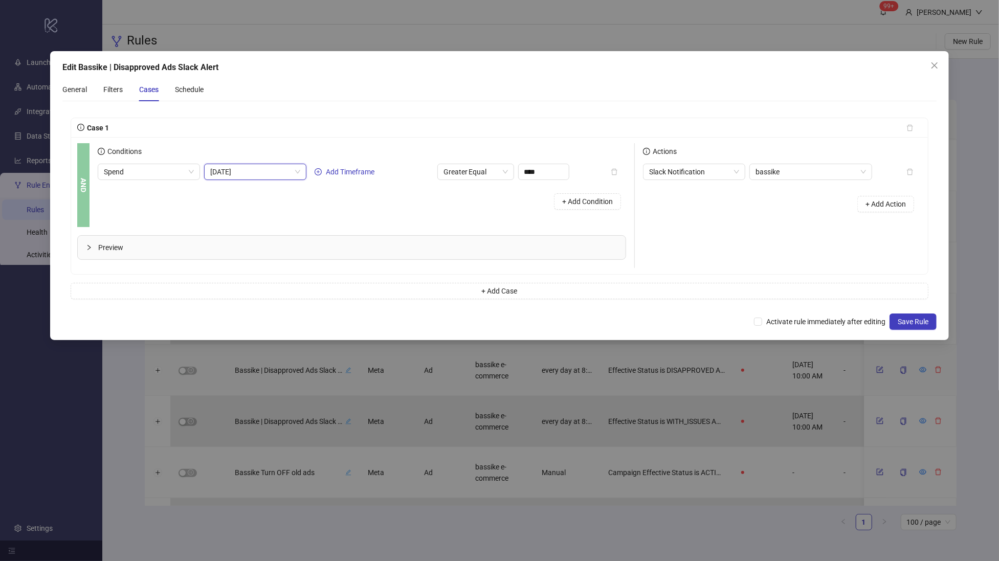
click at [919, 335] on div "Edit Bassike | Disapproved Ads Slack Alert General Filters Cases Schedule Case …" at bounding box center [500, 195] width 900 height 289
click at [923, 323] on span "Save Rule" at bounding box center [913, 322] width 31 height 8
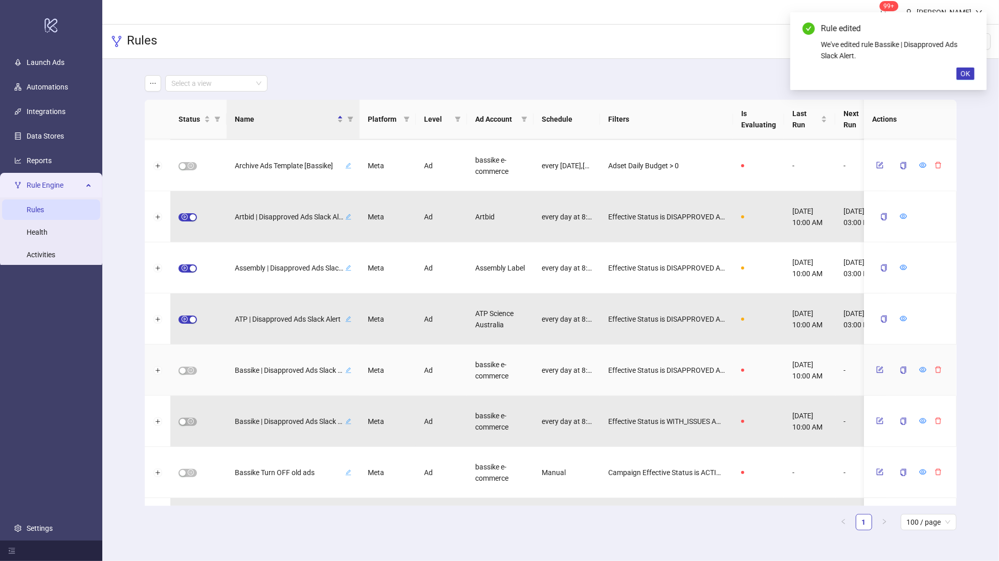
click at [542, 17] on body "logo/logo-mobile Launch Ads Automations Integrations Data Stores Reports Rule E…" at bounding box center [499, 280] width 999 height 561
